Goal: Browse casually: Explore the website without a specific task or goal

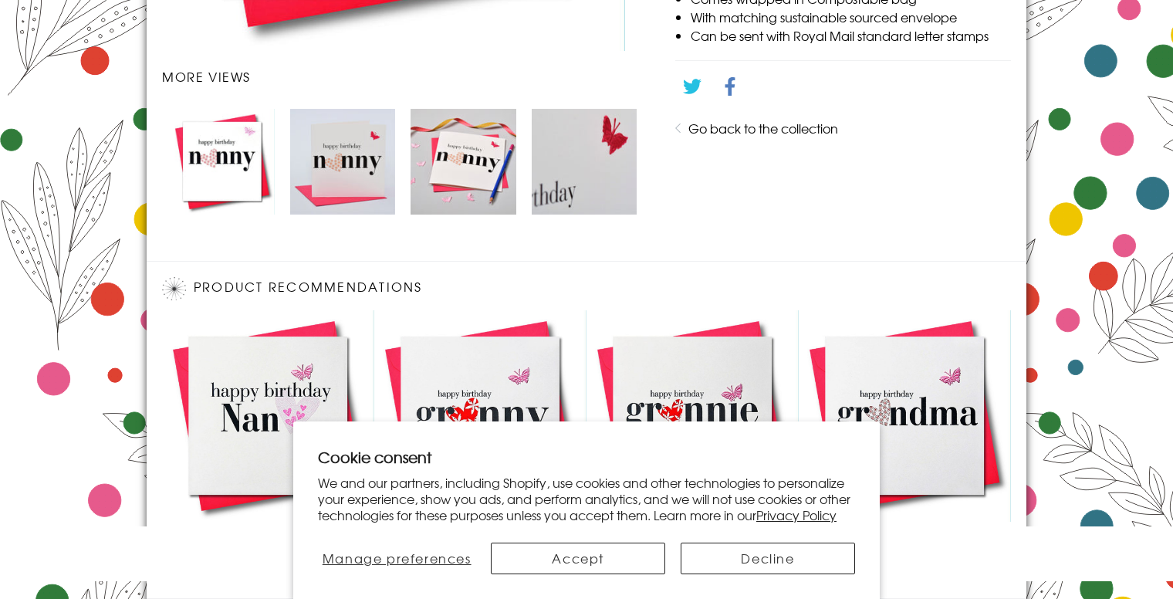
scroll to position [994, 0]
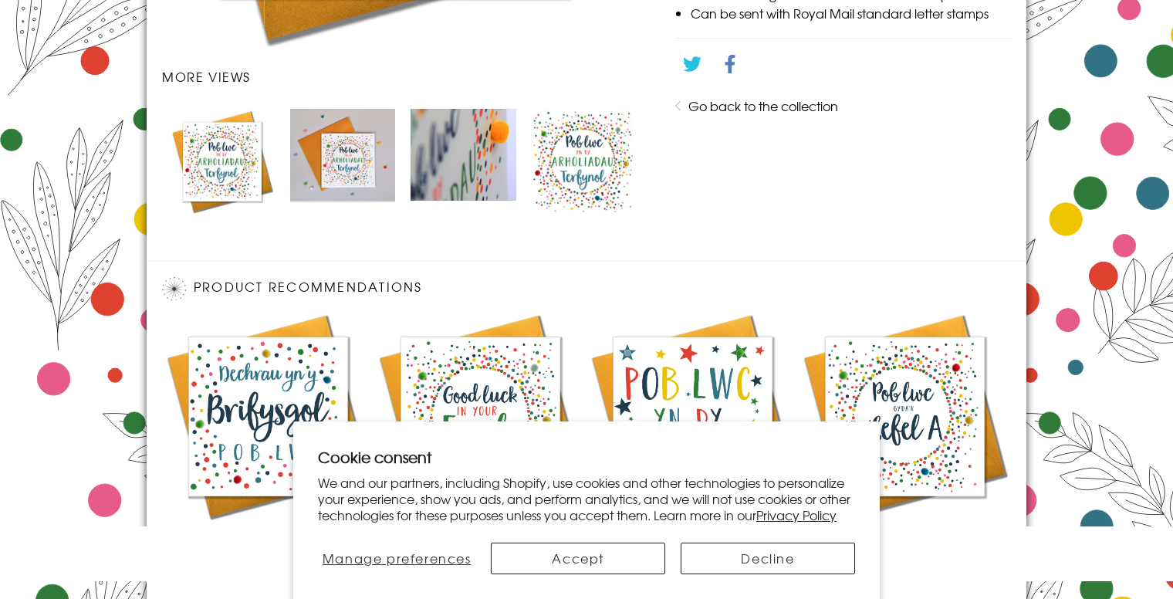
scroll to position [994, 0]
